Goal: Task Accomplishment & Management: Use online tool/utility

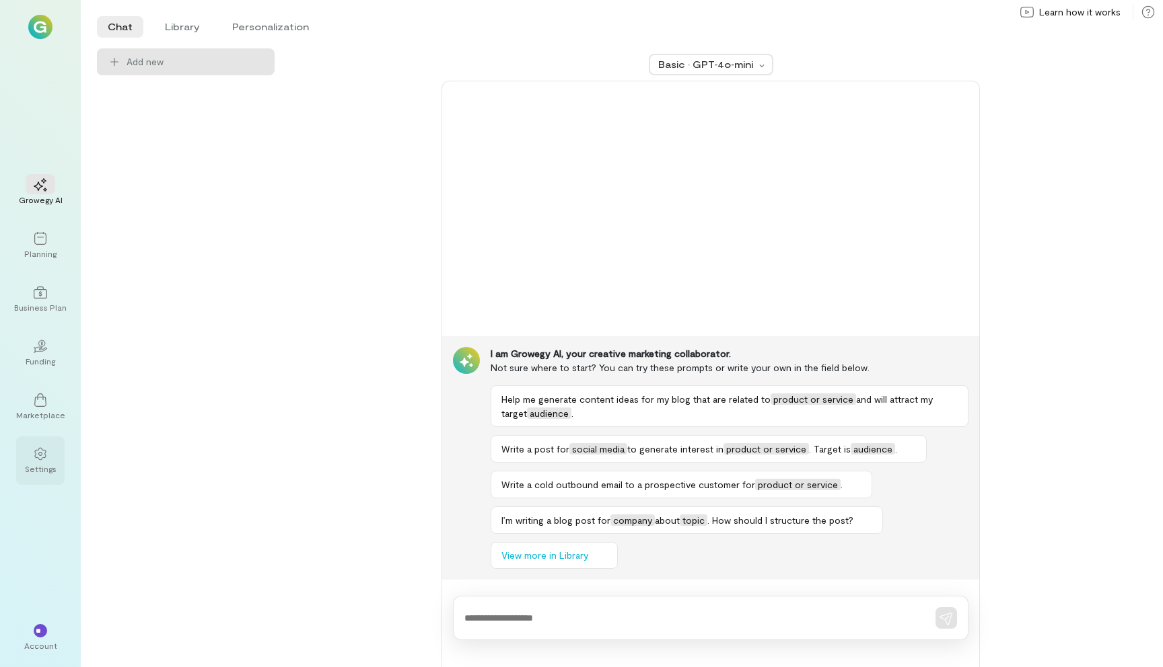
click at [30, 466] on div "Settings" at bounding box center [41, 469] width 32 height 11
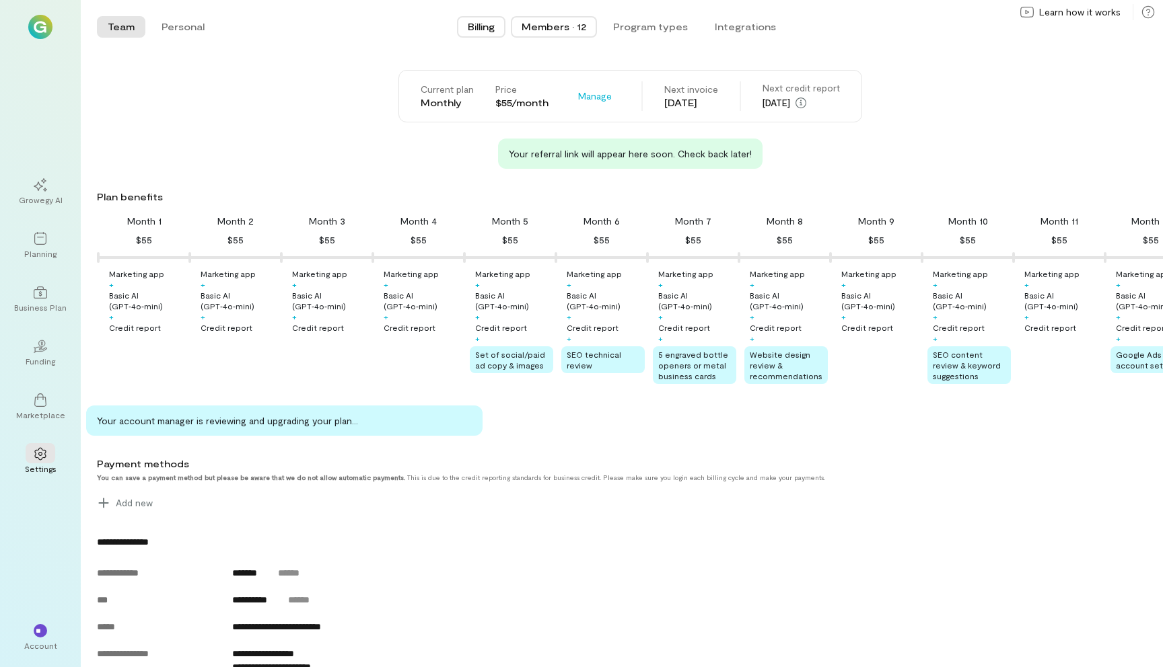
click at [547, 24] on div "Members · 12" at bounding box center [553, 26] width 65 height 13
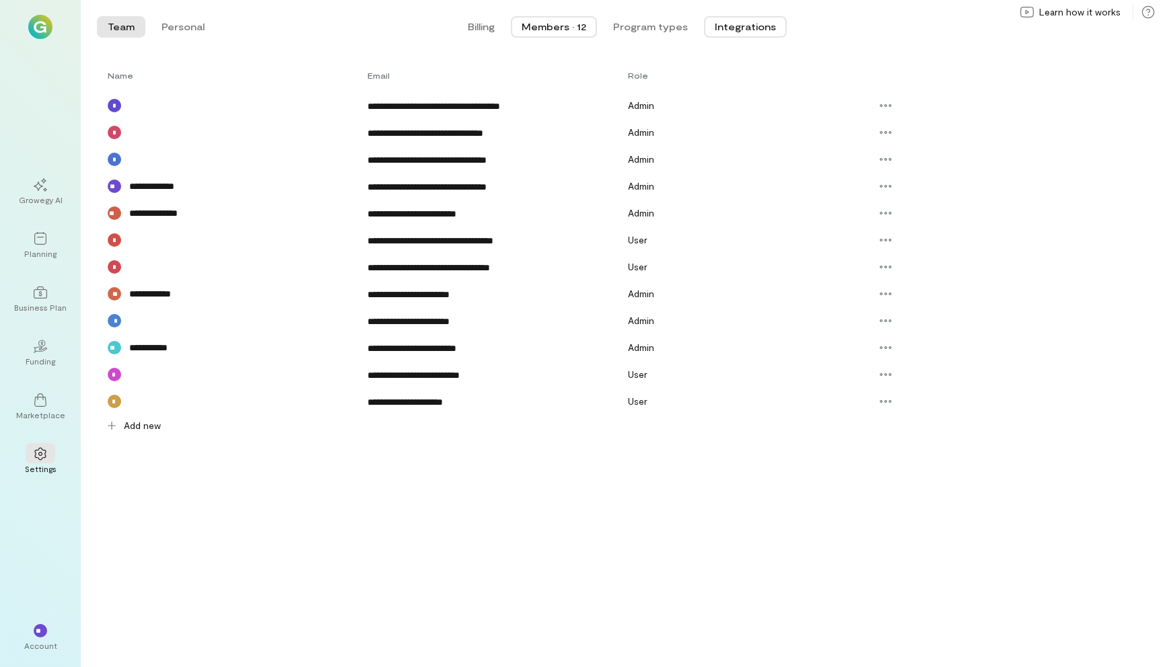
click at [745, 22] on button "Integrations" at bounding box center [745, 27] width 83 height 22
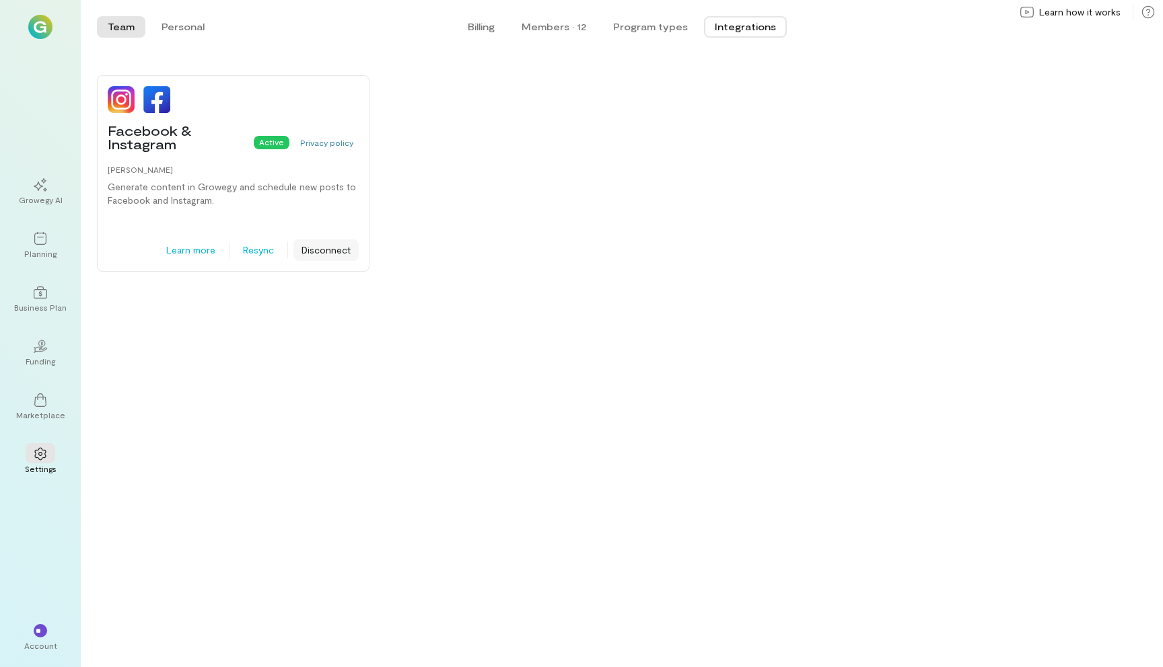
click at [324, 255] on button "Disconnect" at bounding box center [325, 251] width 65 height 22
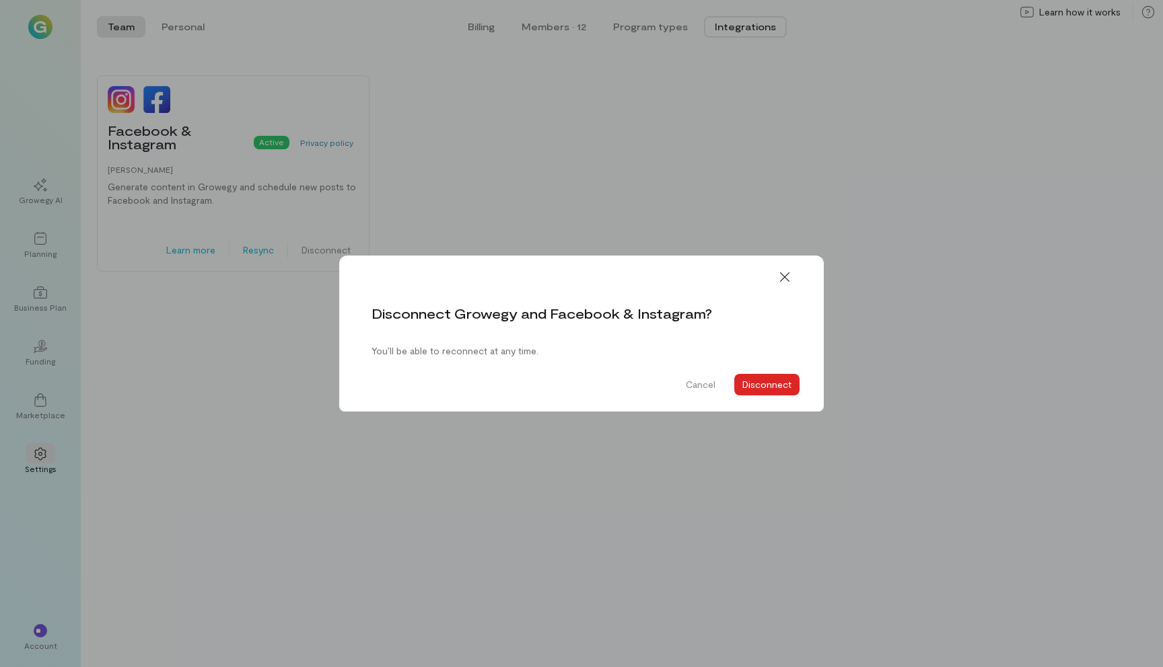
click at [775, 390] on button "Disconnect" at bounding box center [766, 385] width 65 height 22
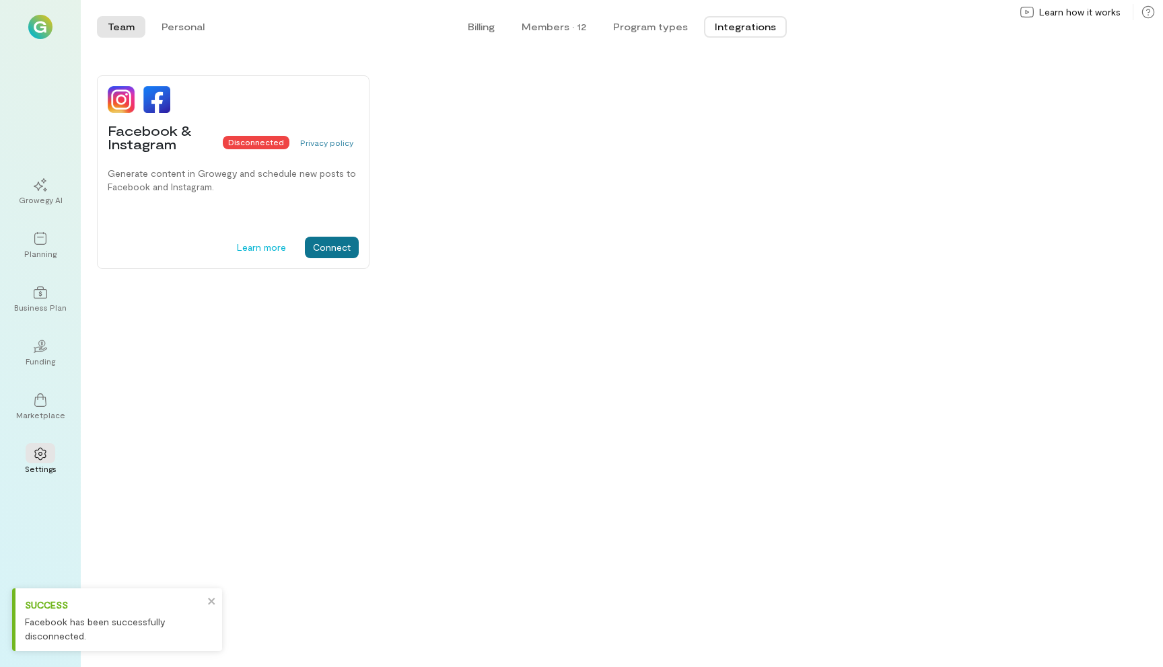
click at [343, 244] on button "Connect" at bounding box center [332, 248] width 54 height 22
click at [44, 234] on icon at bounding box center [40, 238] width 13 height 13
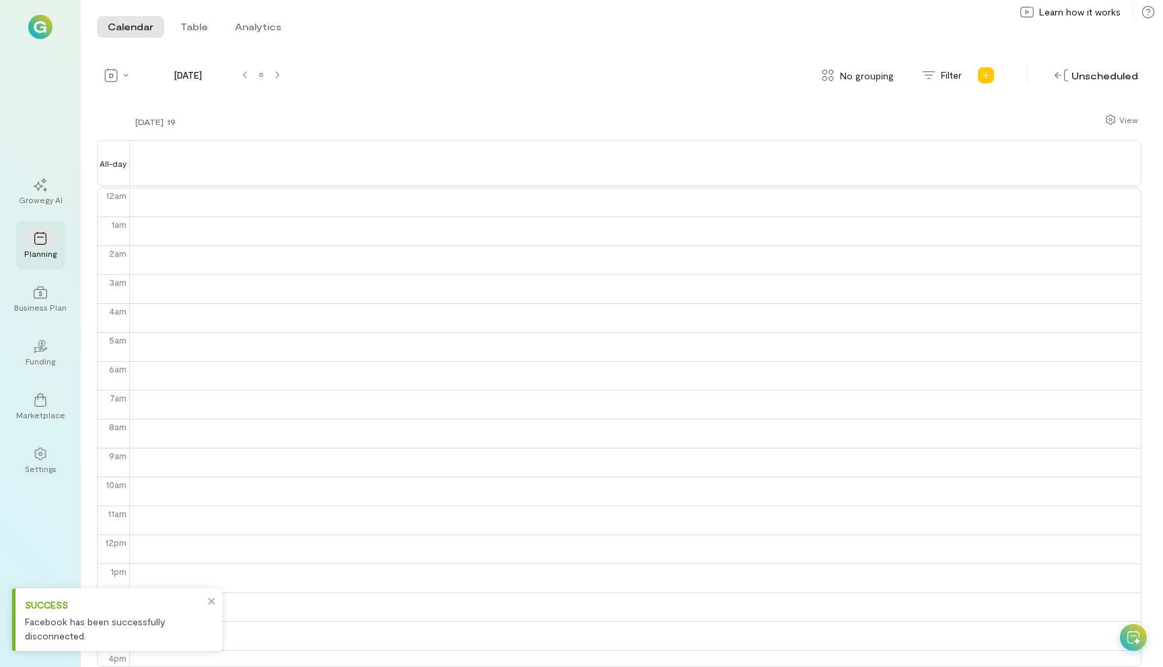
scroll to position [174, 0]
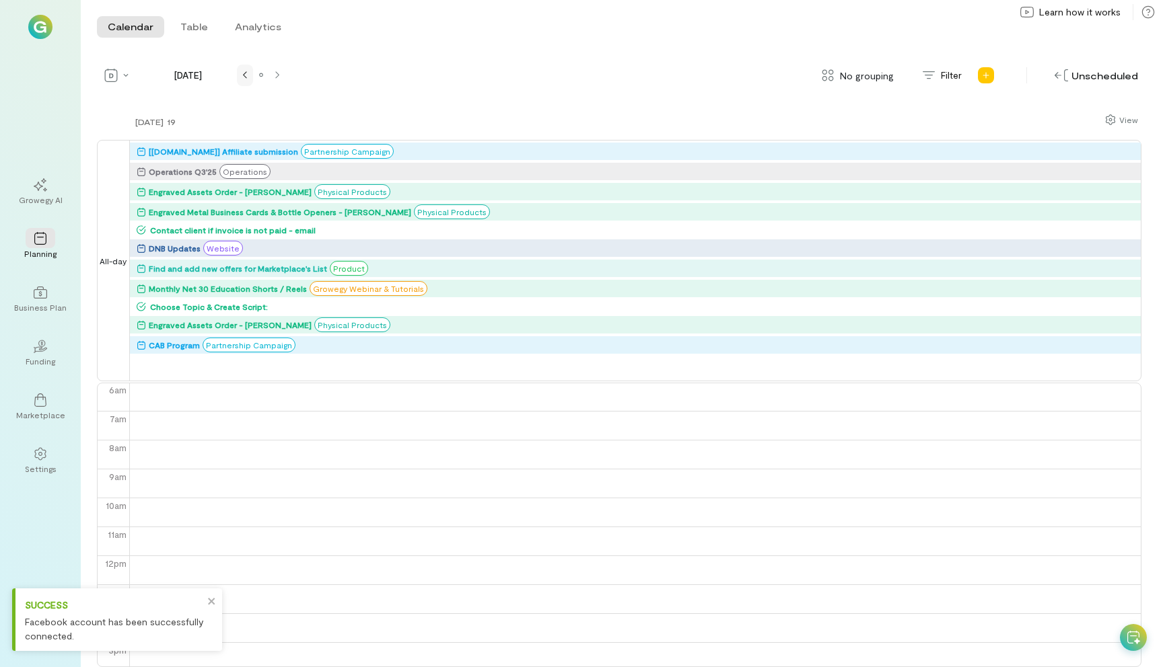
click at [248, 82] on div at bounding box center [245, 76] width 16 height 22
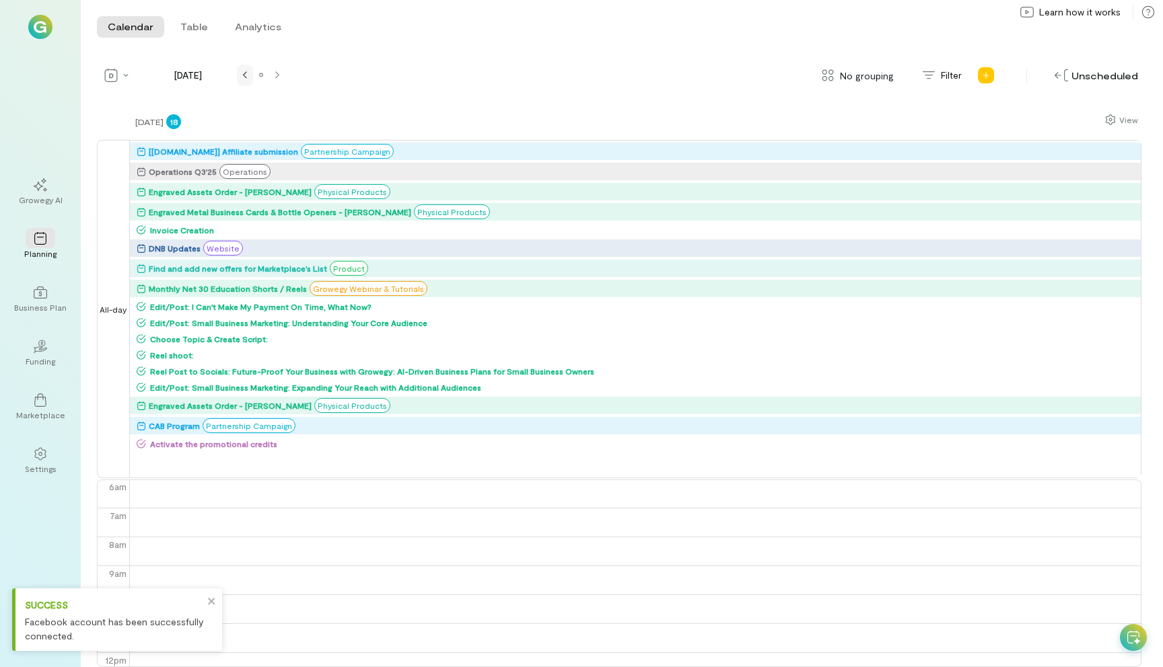
click at [248, 82] on div at bounding box center [245, 76] width 16 height 22
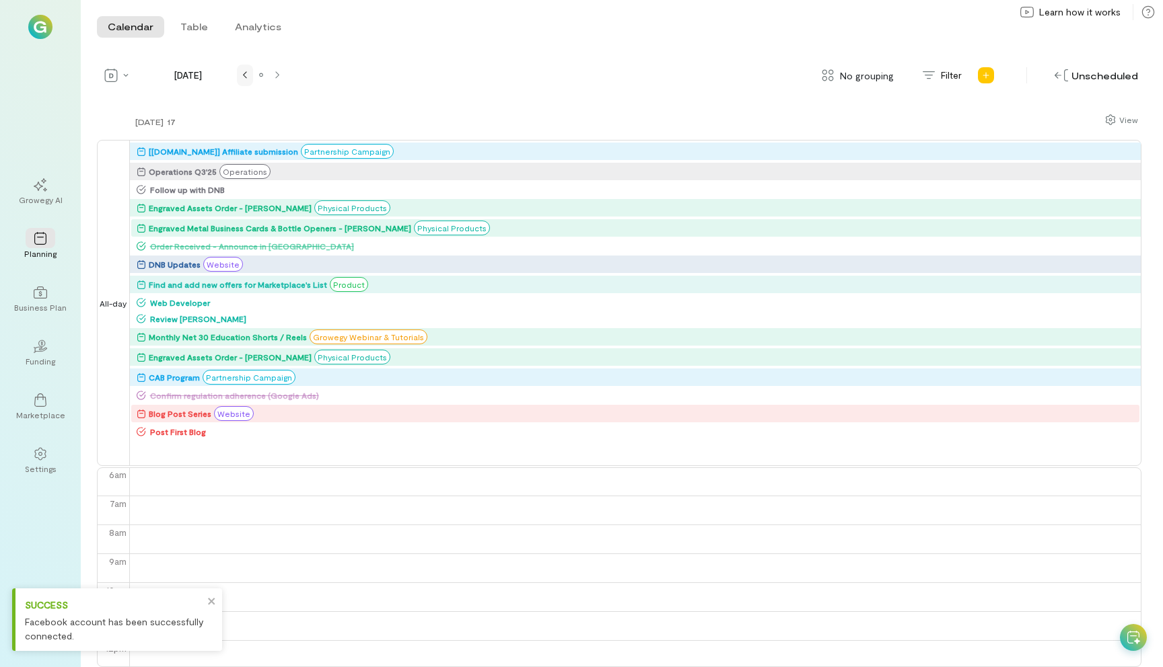
click at [248, 82] on div at bounding box center [245, 76] width 16 height 22
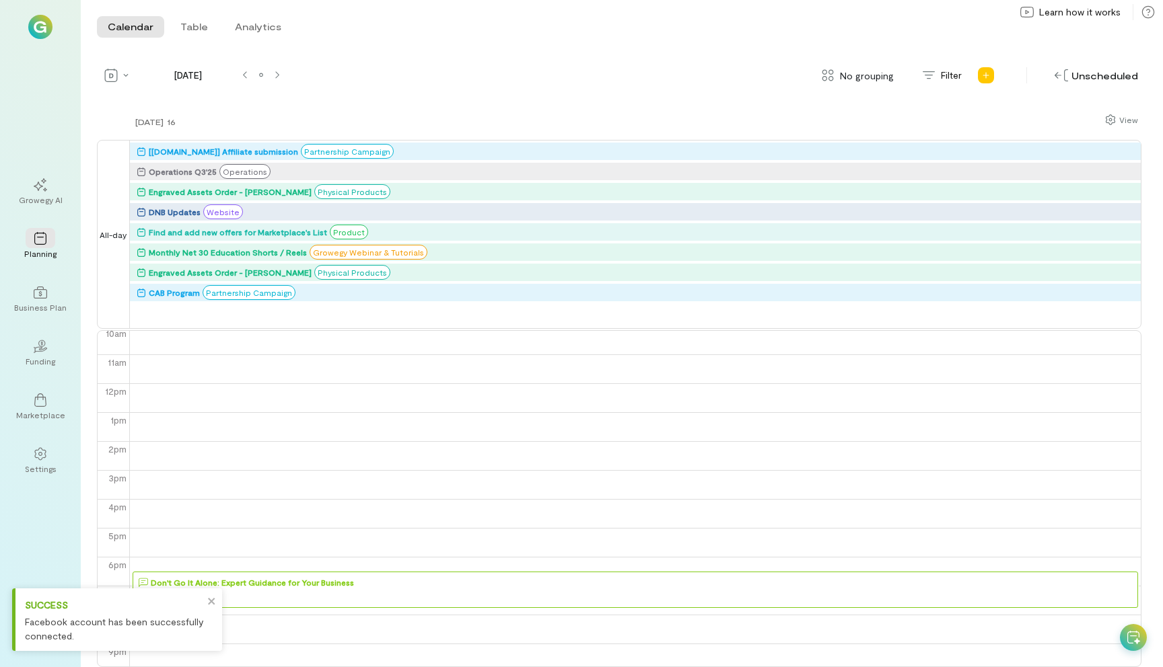
scroll to position [358, 0]
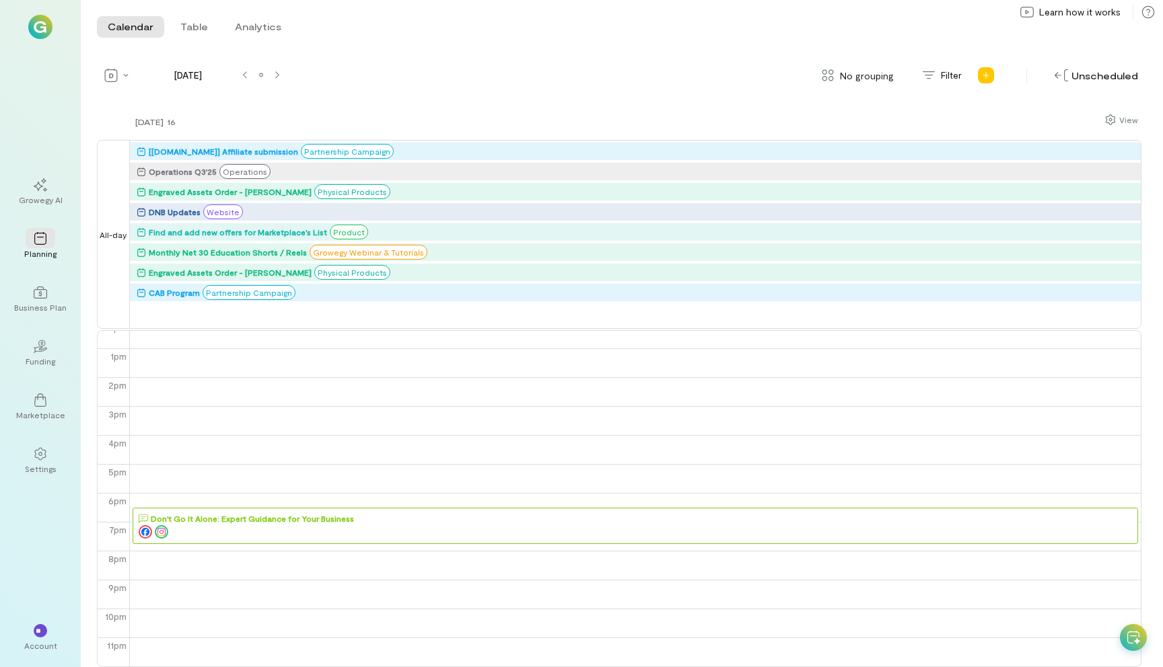
click at [248, 528] on div at bounding box center [638, 531] width 998 height 13
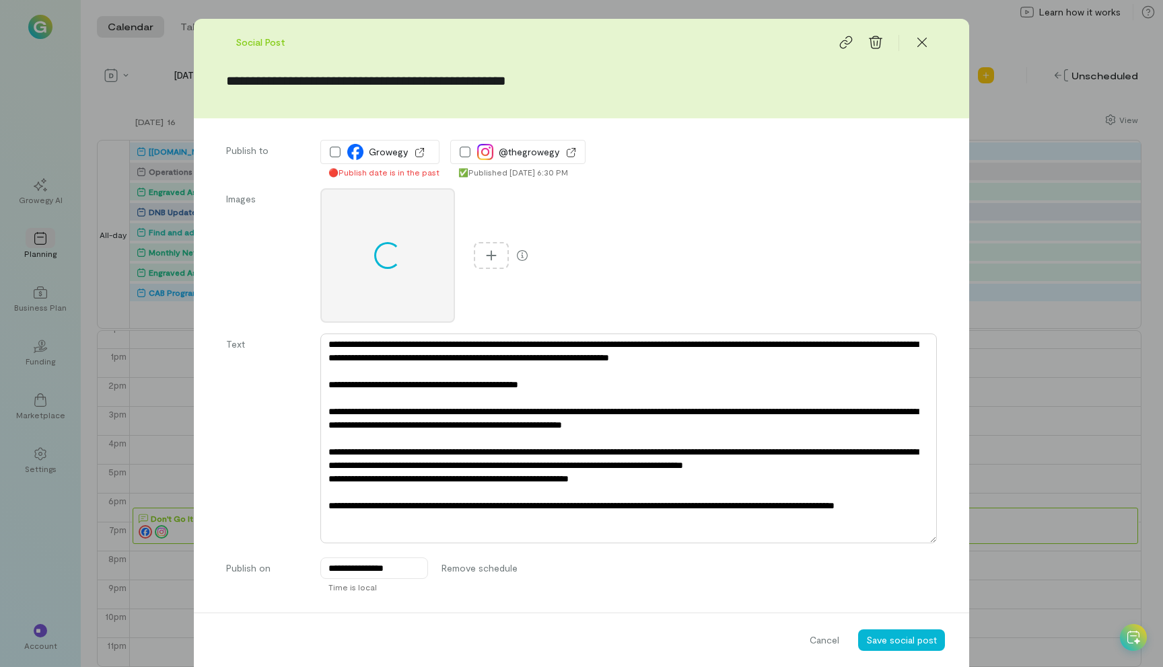
click at [456, 381] on textarea at bounding box center [628, 439] width 616 height 210
click at [457, 392] on textarea at bounding box center [628, 439] width 616 height 210
click at [474, 387] on textarea at bounding box center [628, 439] width 616 height 210
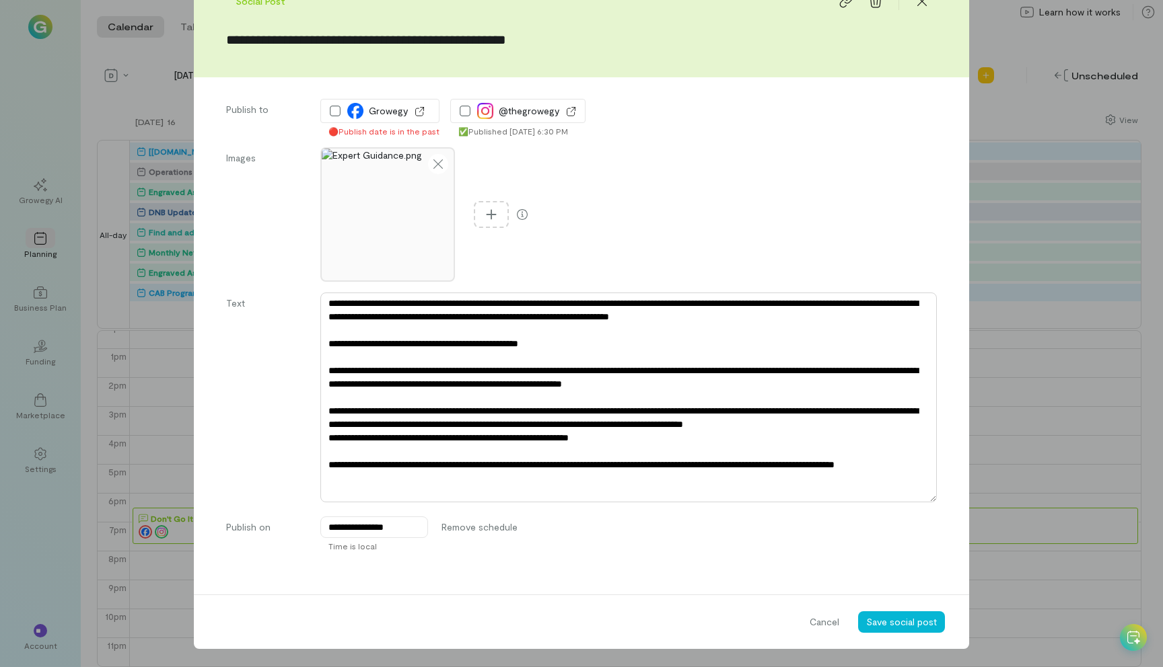
scroll to position [0, 0]
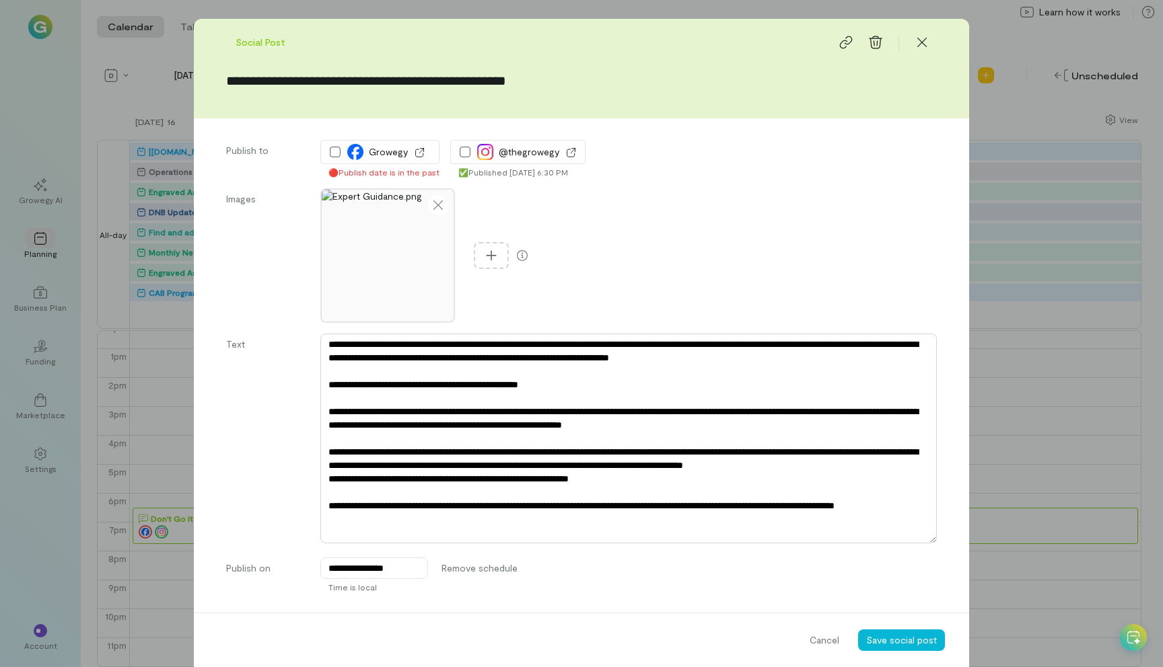
type textarea "*"
